Goal: Task Accomplishment & Management: Manage account settings

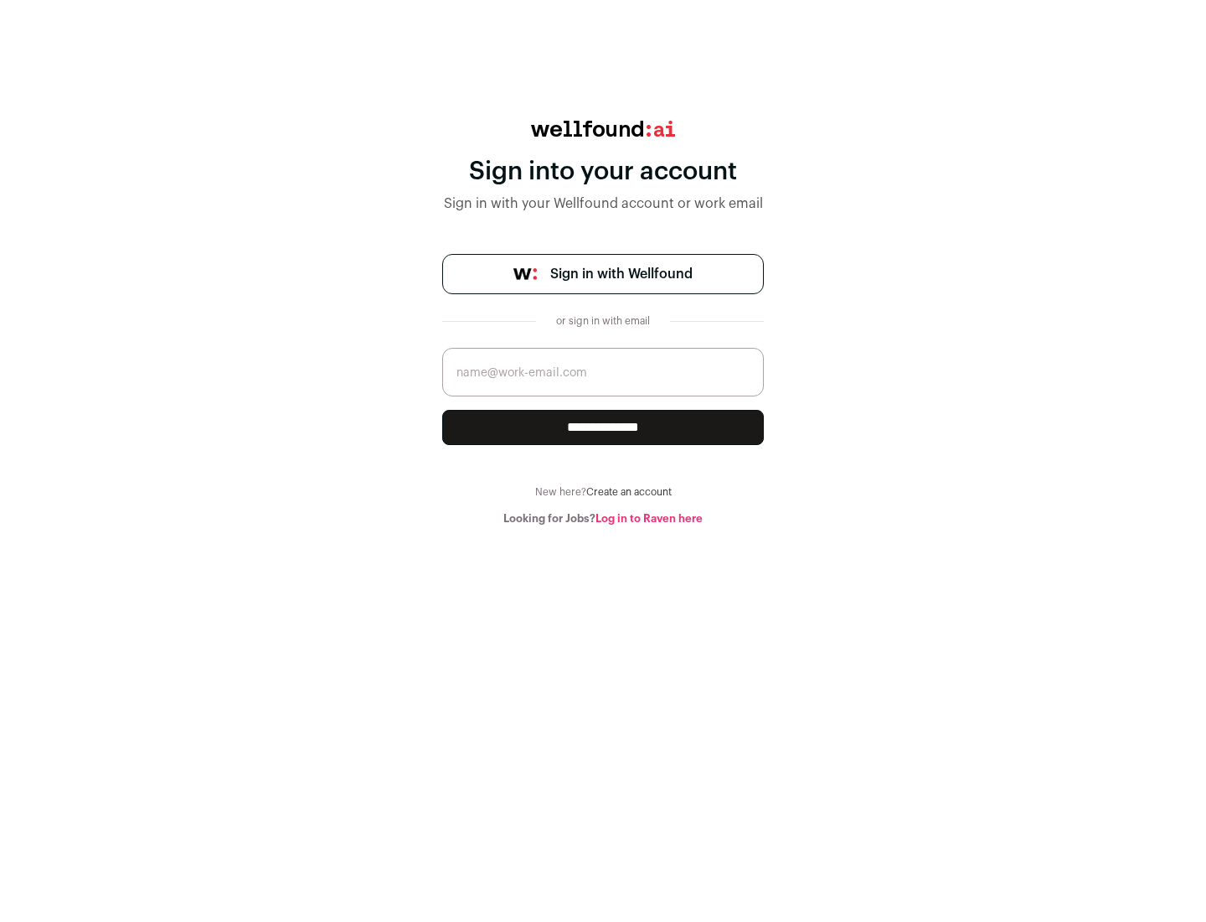
click at [621, 274] on span "Sign in with Wellfound" at bounding box center [621, 274] width 142 height 20
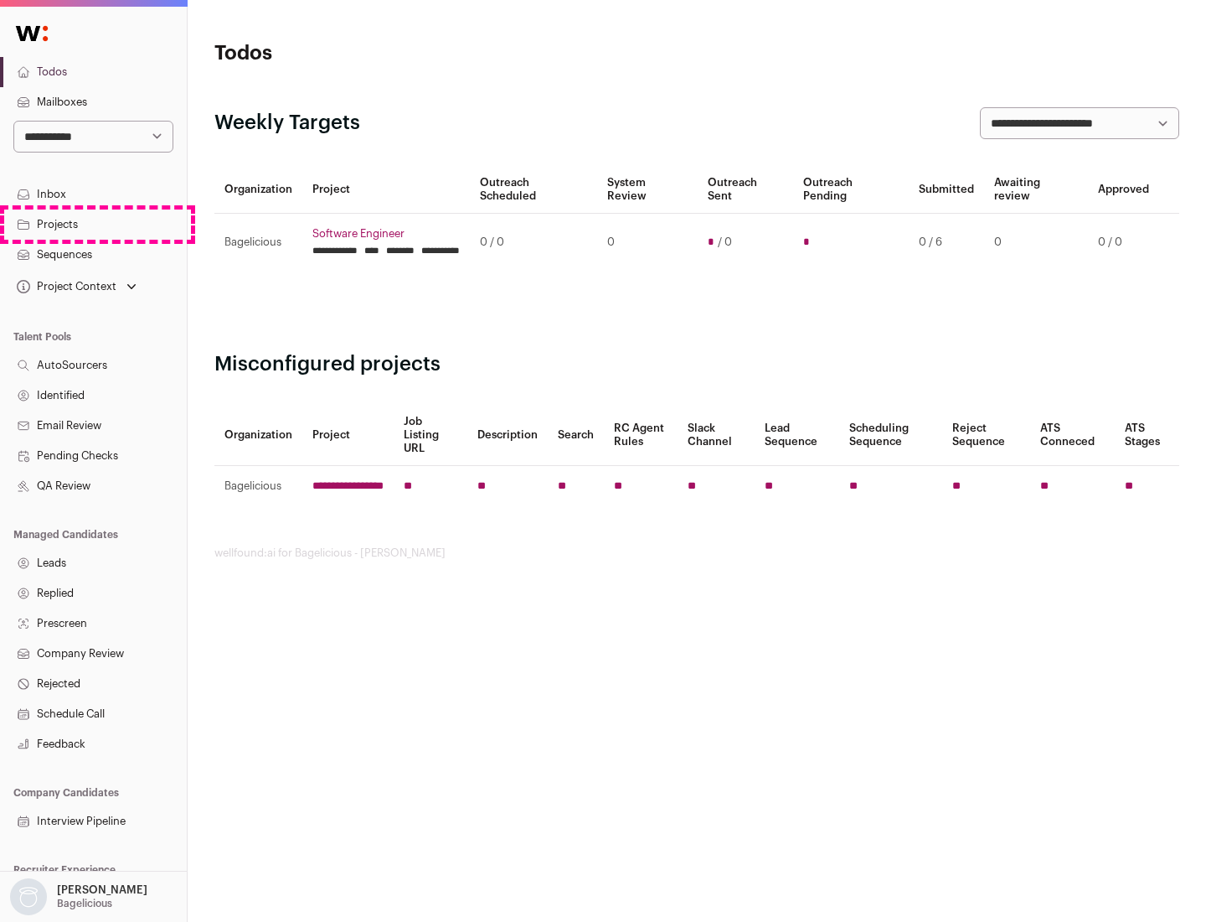
click at [93, 224] on link "Projects" at bounding box center [93, 224] width 187 height 30
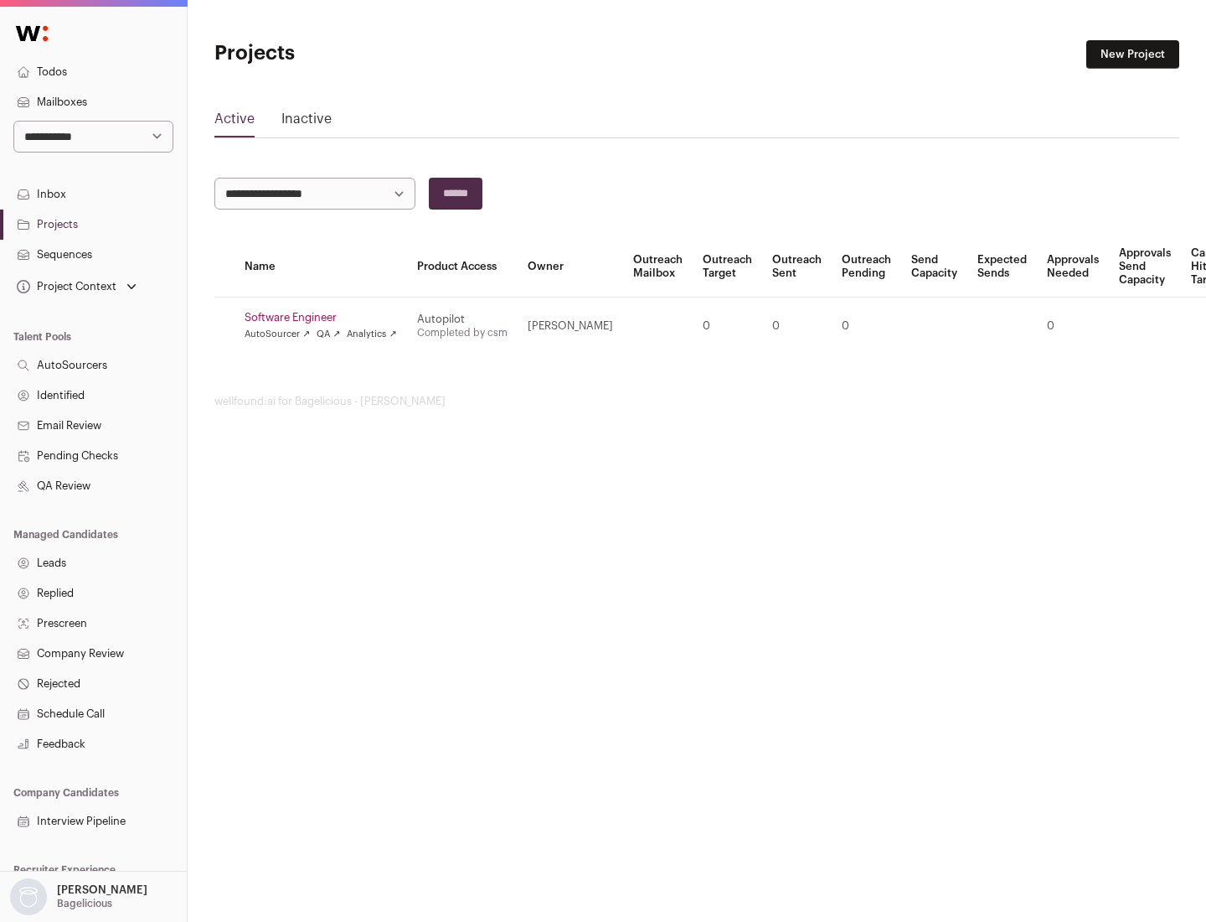
click at [326, 318] on link "Software Engineer" at bounding box center [321, 317] width 152 height 13
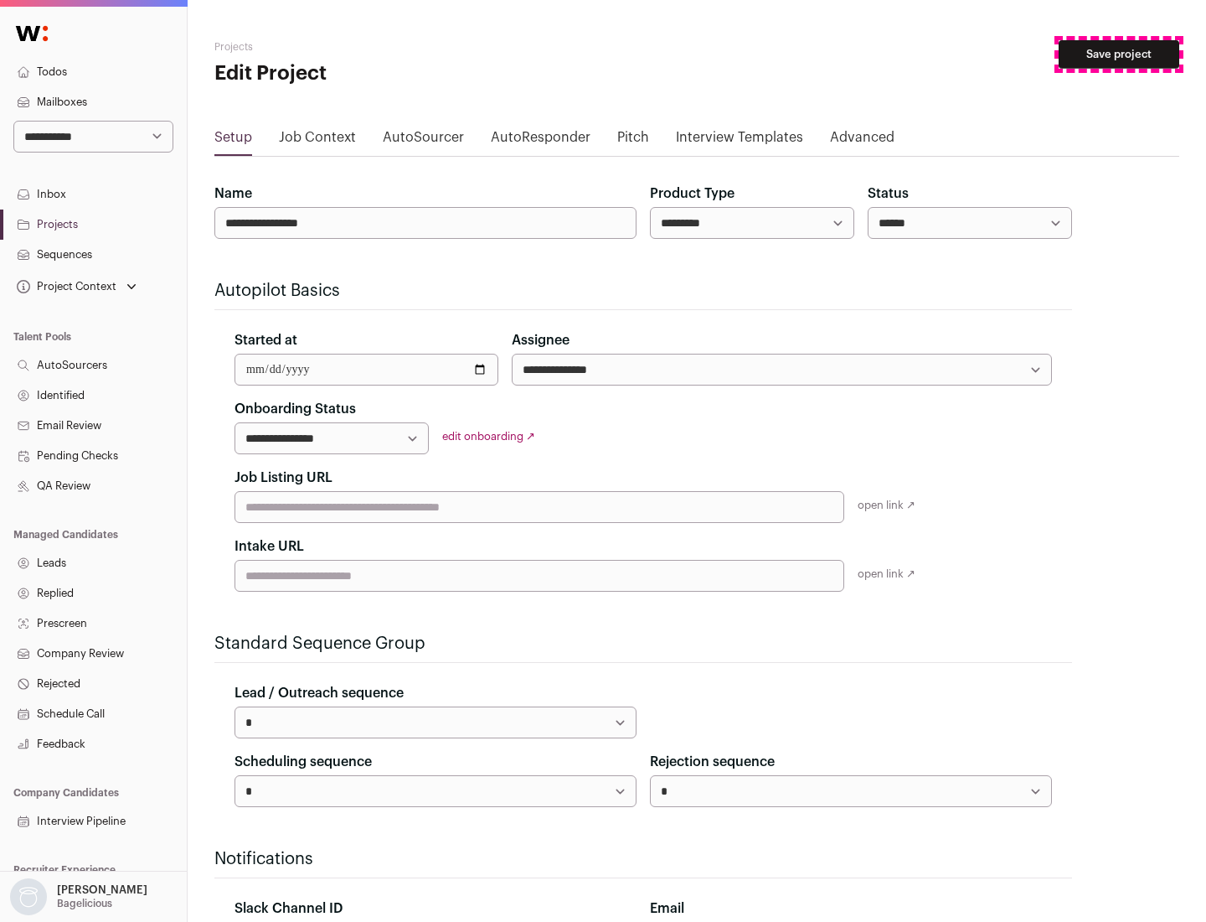
click at [1119, 54] on button "Save project" at bounding box center [1119, 54] width 121 height 28
